Goal: Information Seeking & Learning: Find specific fact

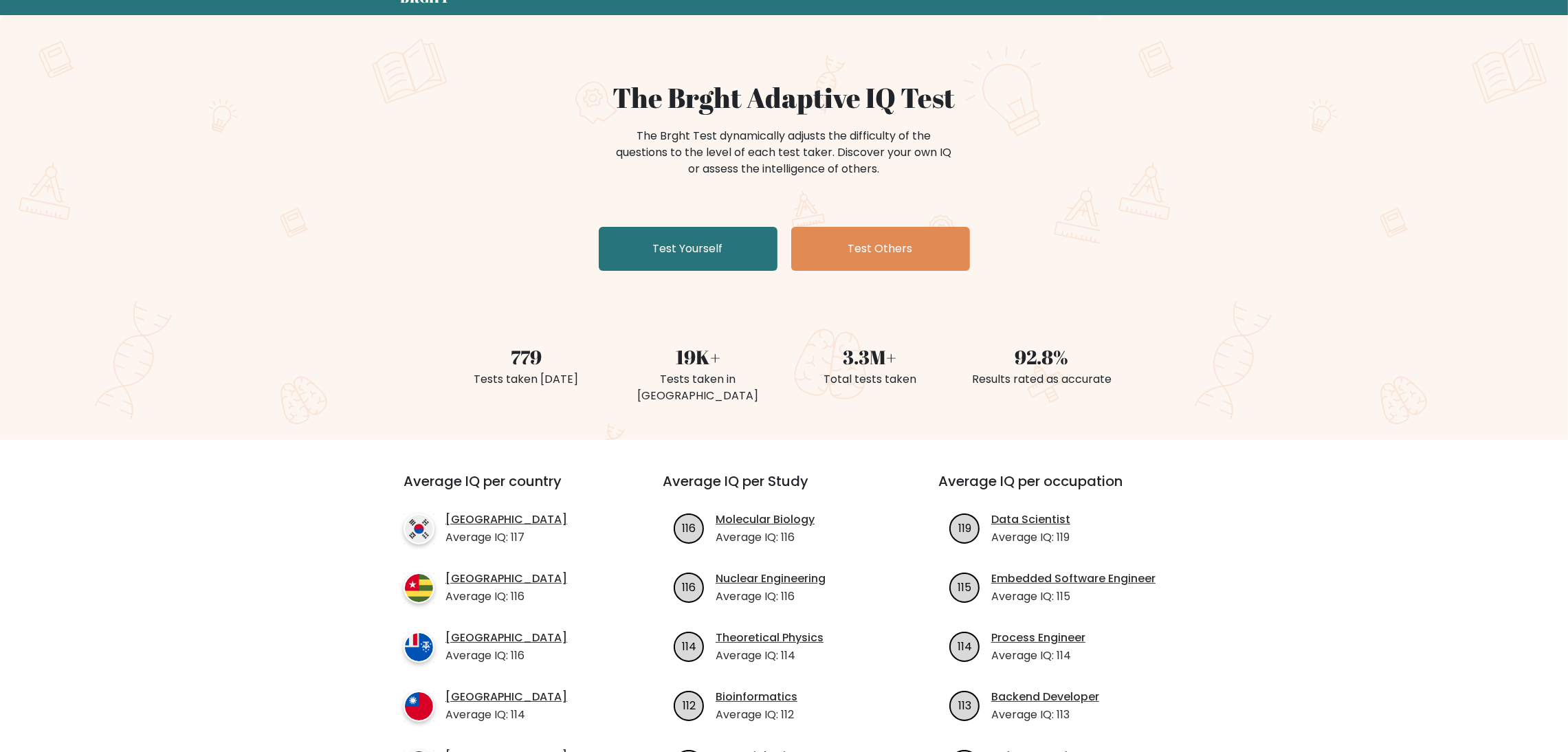
scroll to position [206, 0]
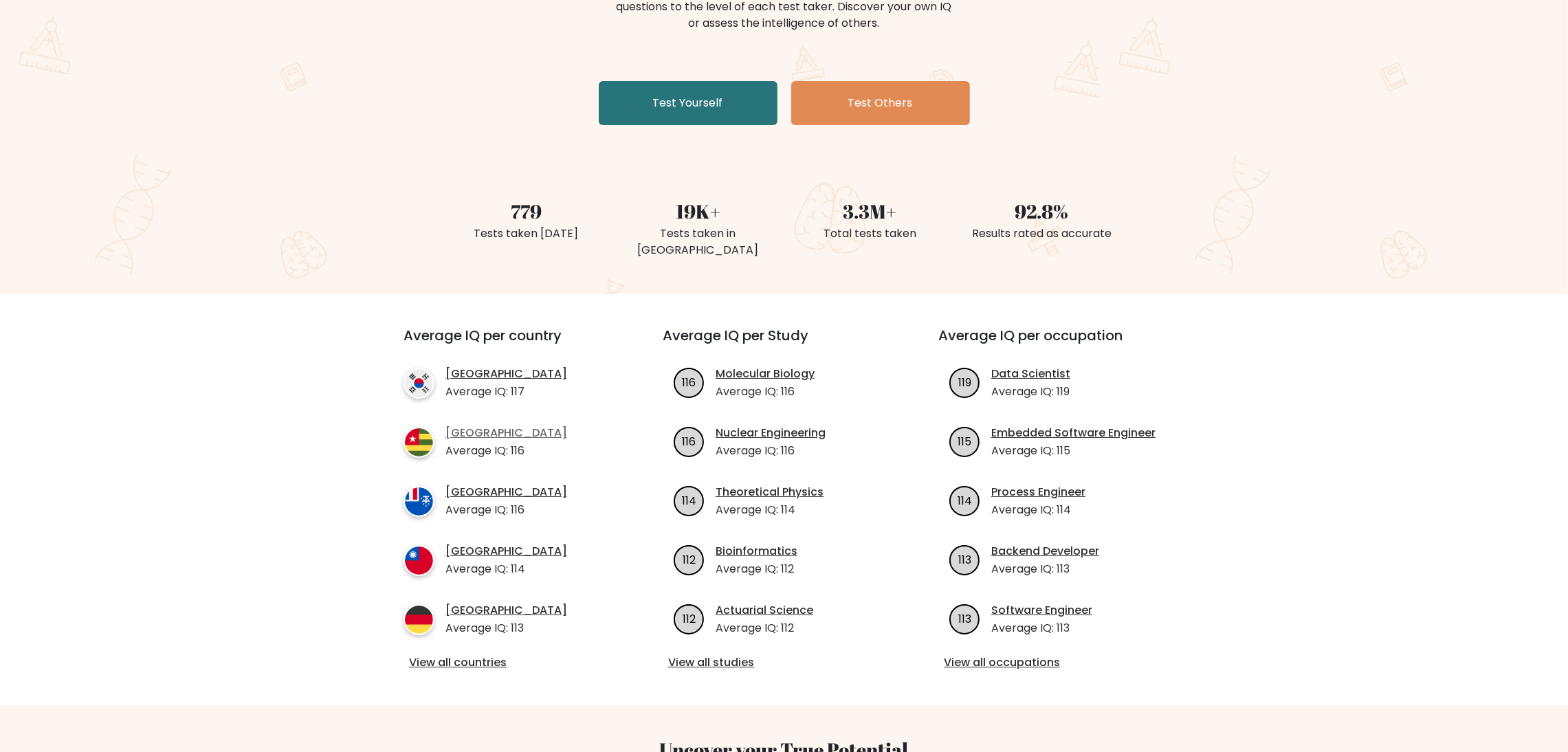
click at [461, 424] on link "[GEOGRAPHIC_DATA]" at bounding box center [507, 433] width 122 height 17
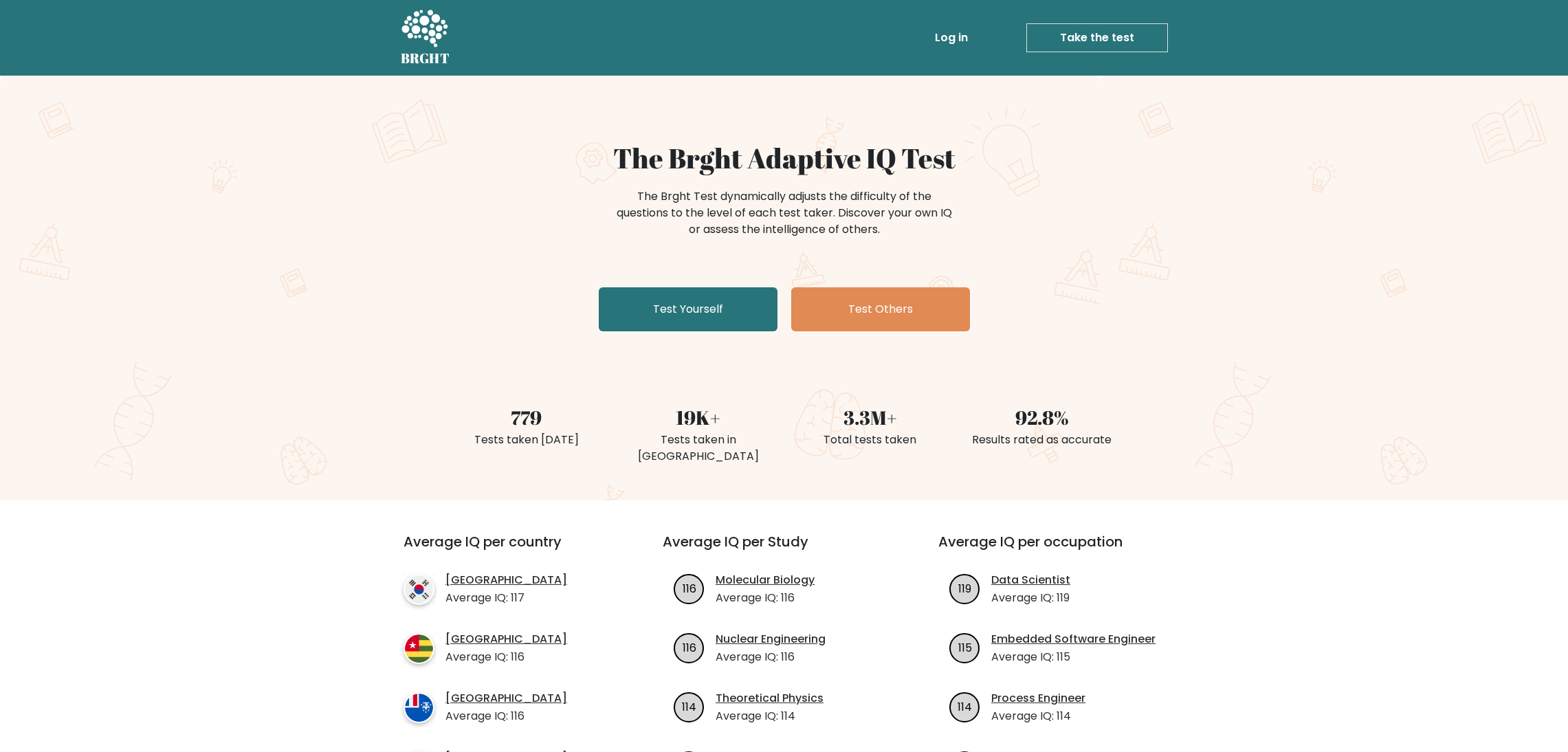
scroll to position [206, 0]
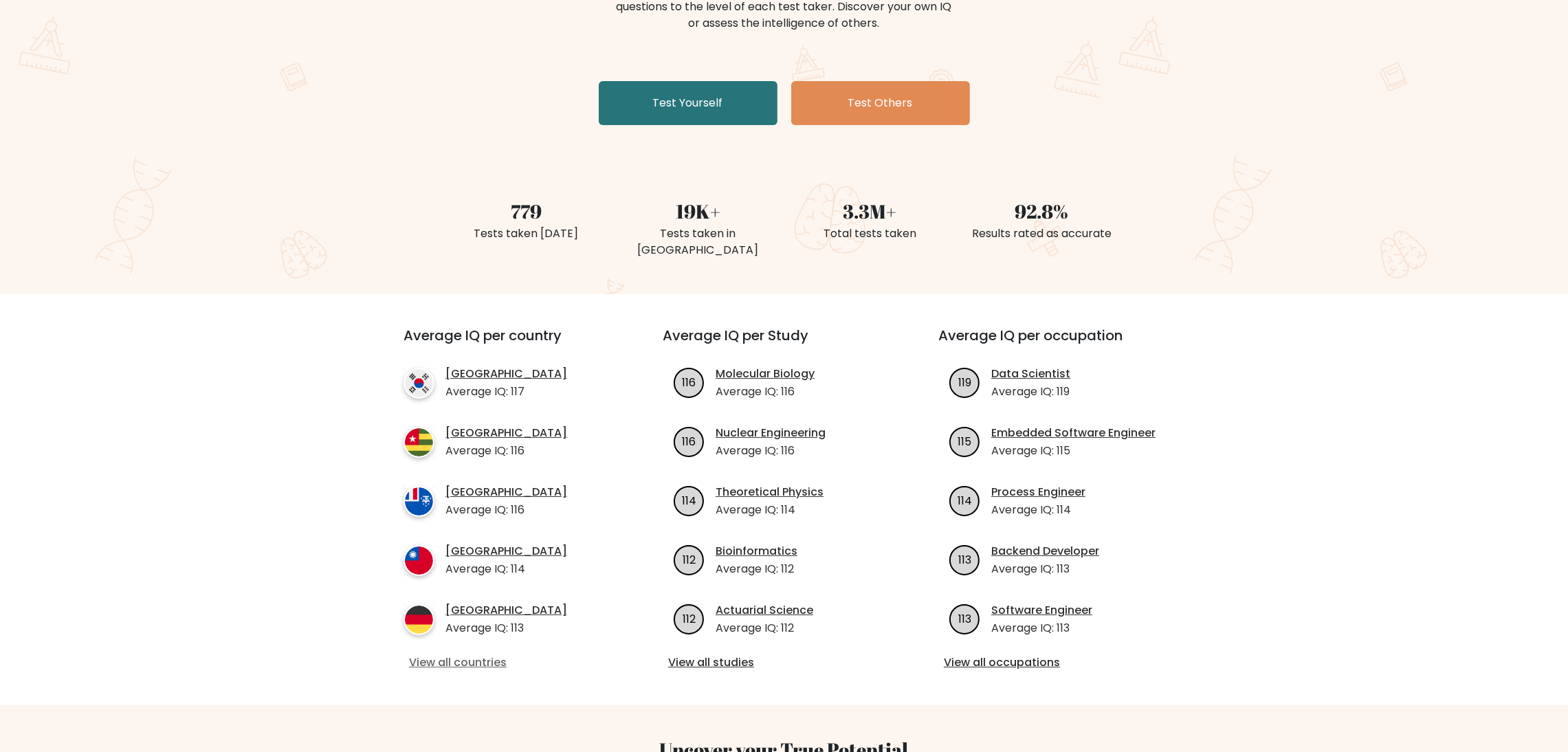
click at [445, 654] on link "View all countries" at bounding box center [508, 662] width 198 height 17
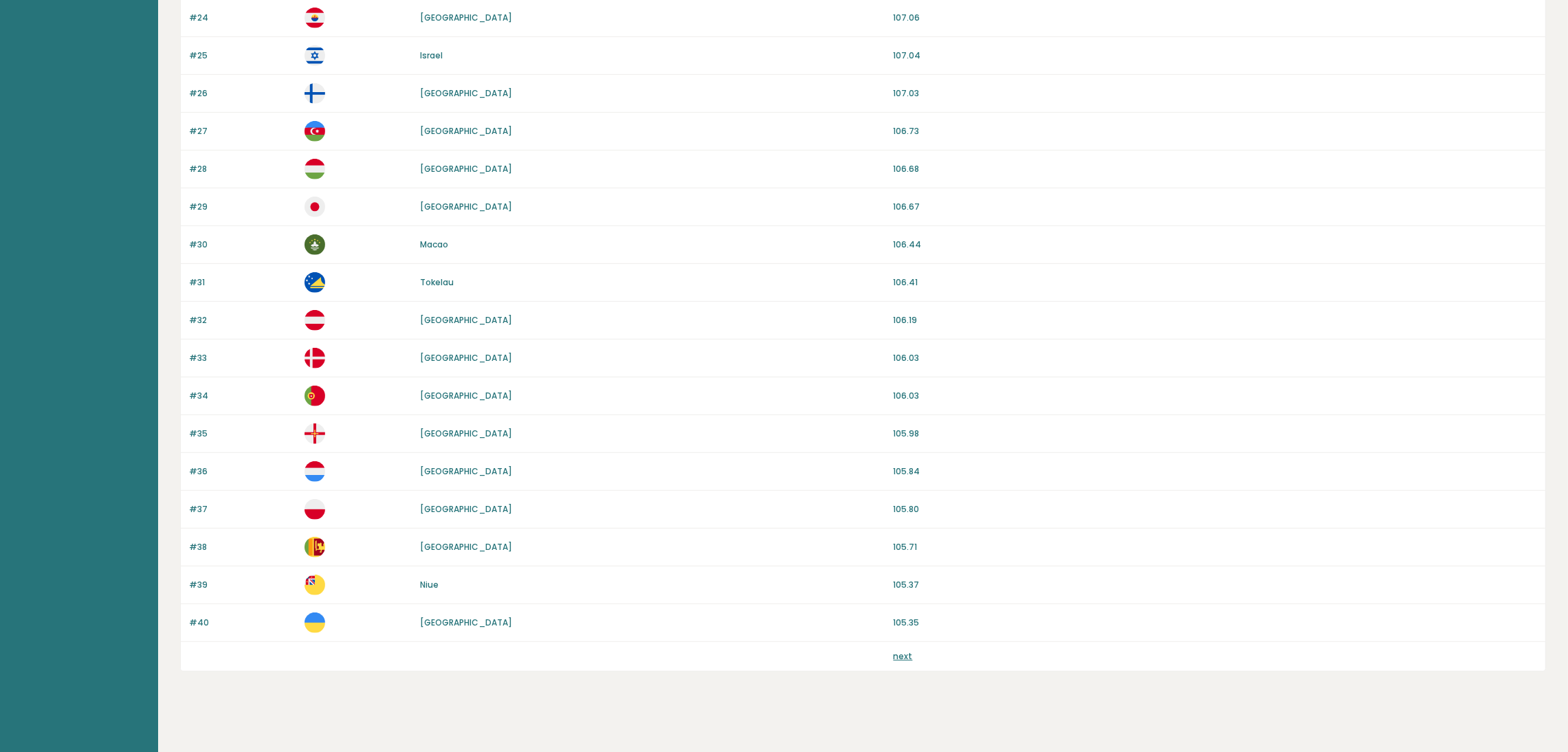
scroll to position [1030, 0]
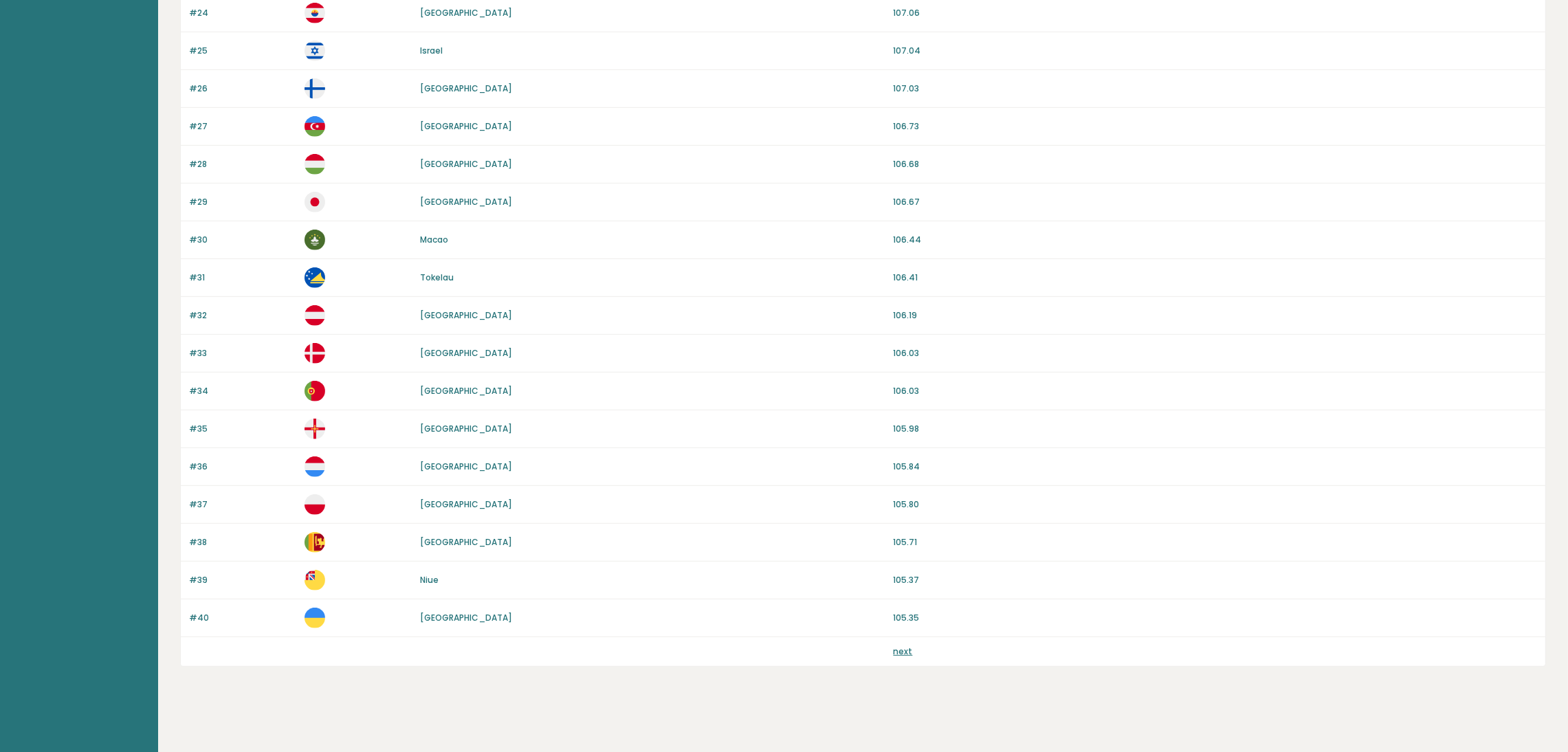
click at [442, 507] on link "[GEOGRAPHIC_DATA]" at bounding box center [466, 504] width 92 height 12
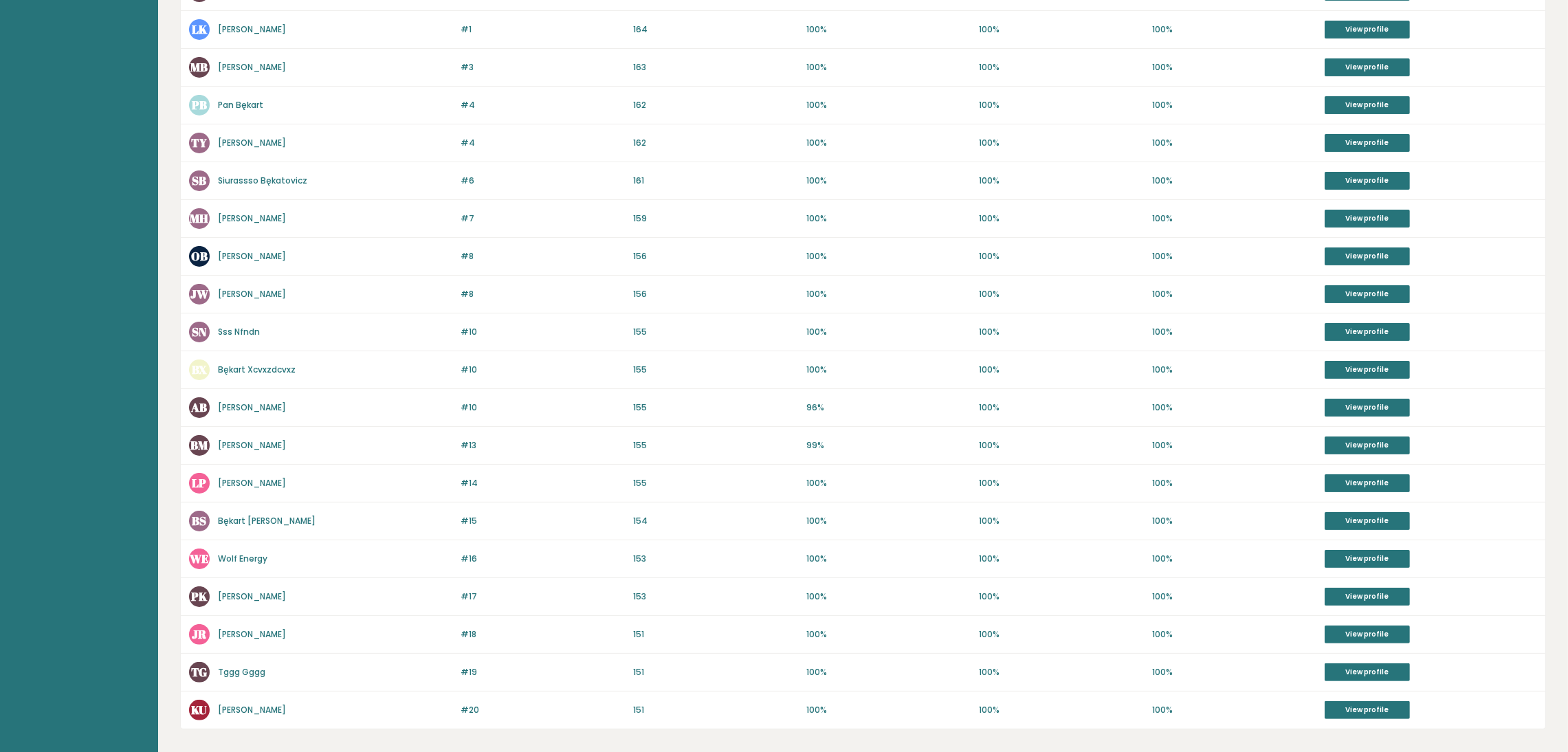
scroll to position [315, 0]
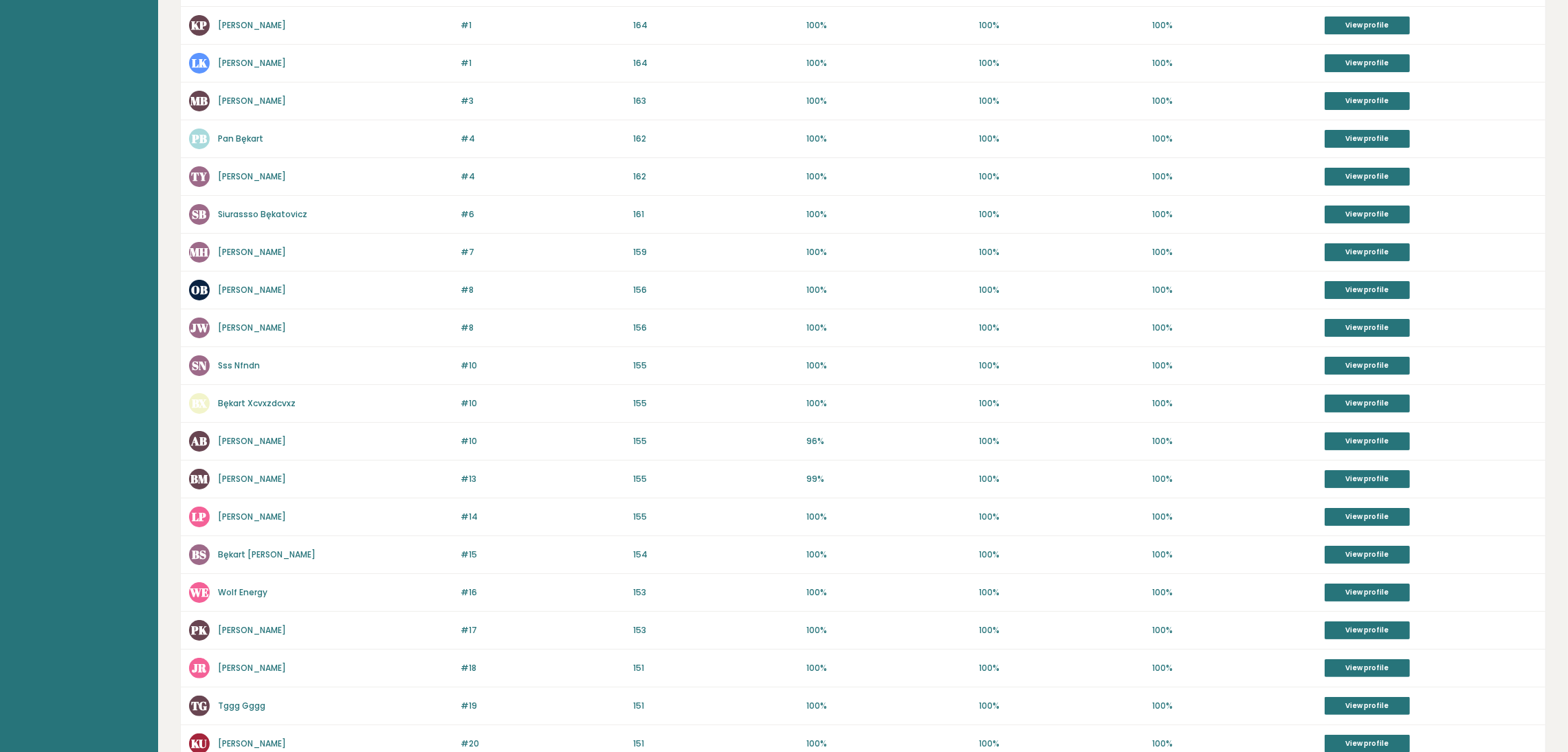
click at [242, 290] on link "[PERSON_NAME]" at bounding box center [252, 290] width 68 height 12
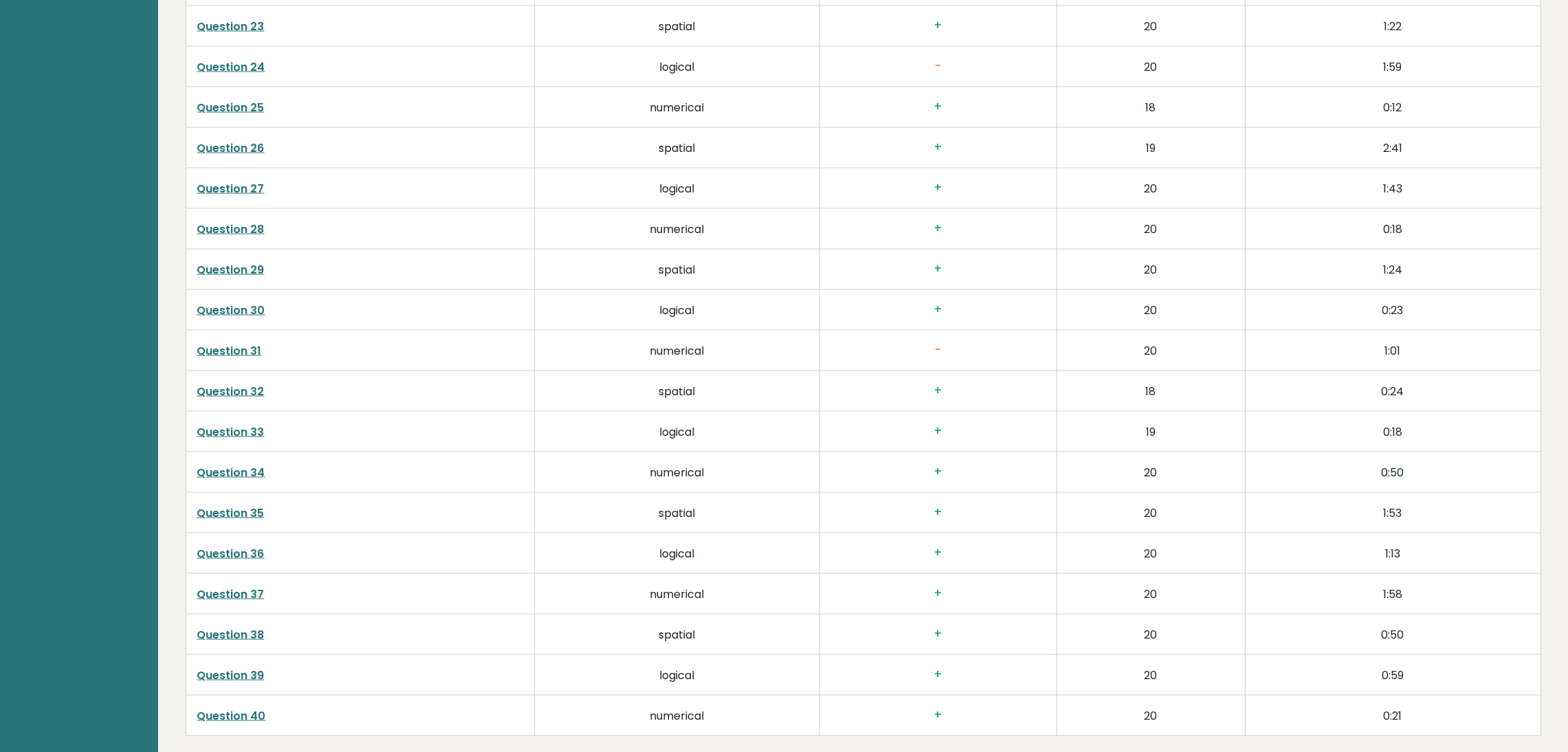
scroll to position [3377, 0]
